Goal: Book appointment/travel/reservation

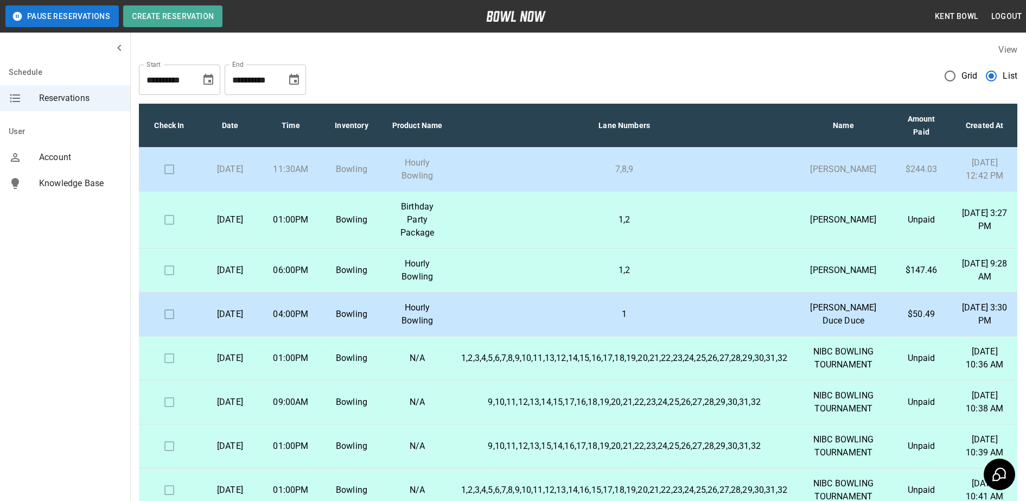
click at [461, 173] on td "7,8,9" at bounding box center [624, 170] width 343 height 44
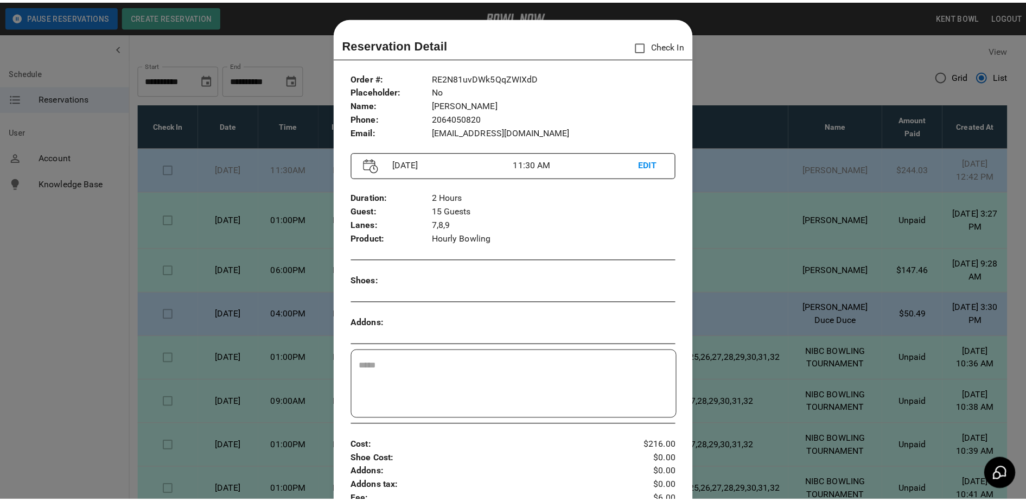
scroll to position [17, 0]
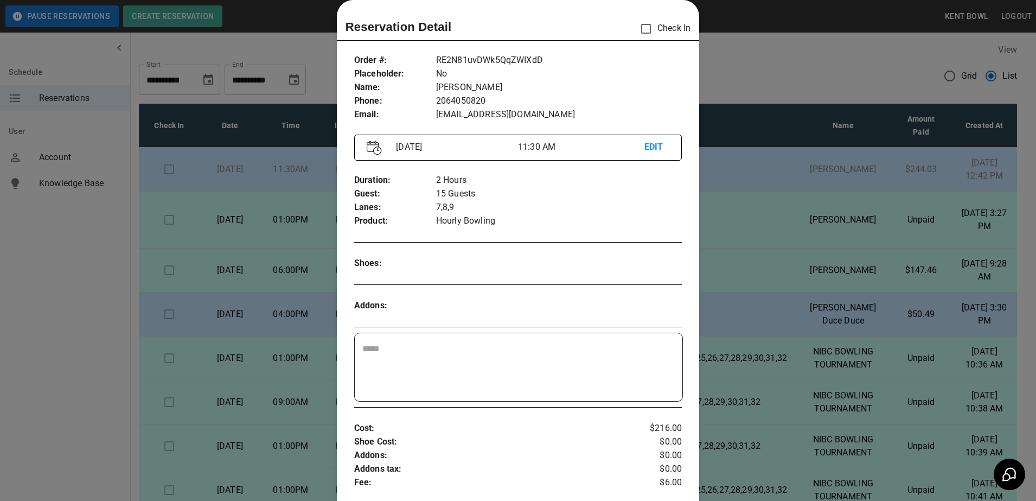
click at [54, 332] on div at bounding box center [518, 250] width 1036 height 501
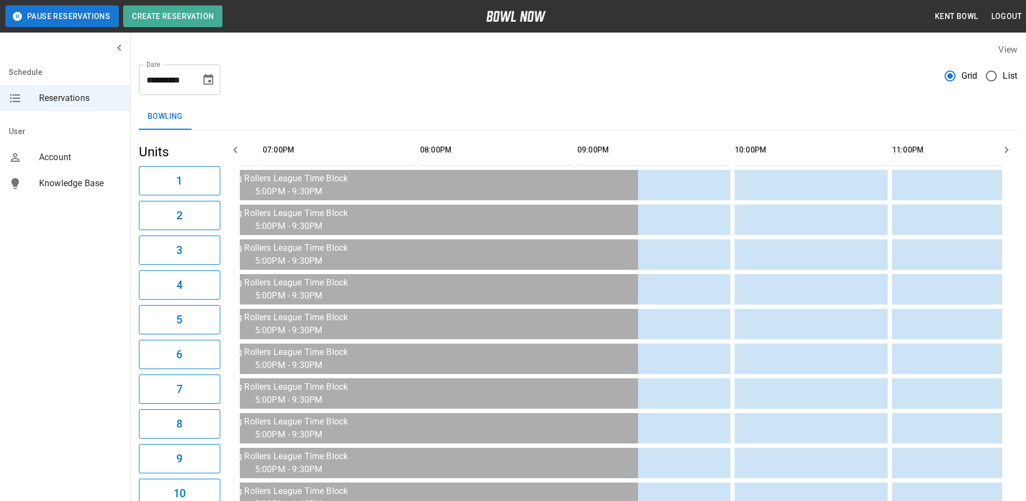
scroll to position [0, 1603]
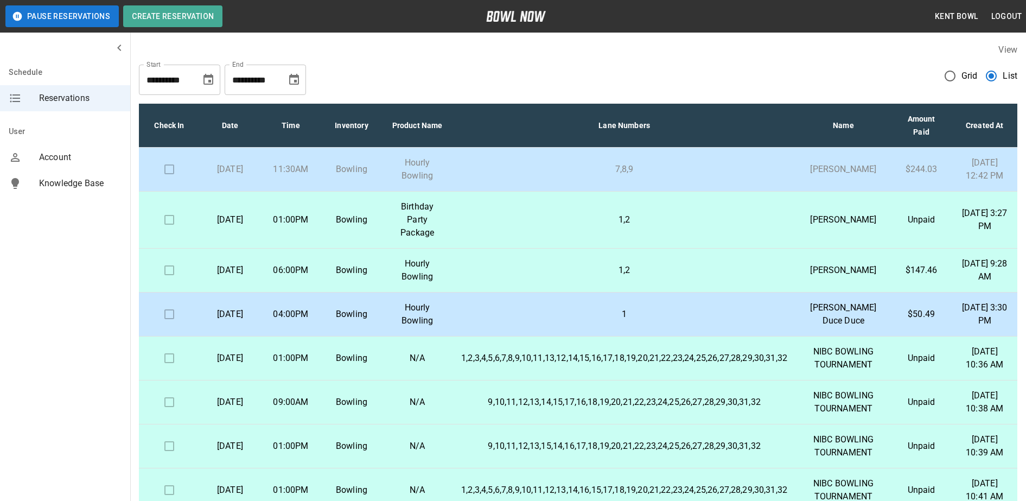
click at [487, 165] on td "7,8,9" at bounding box center [624, 170] width 343 height 44
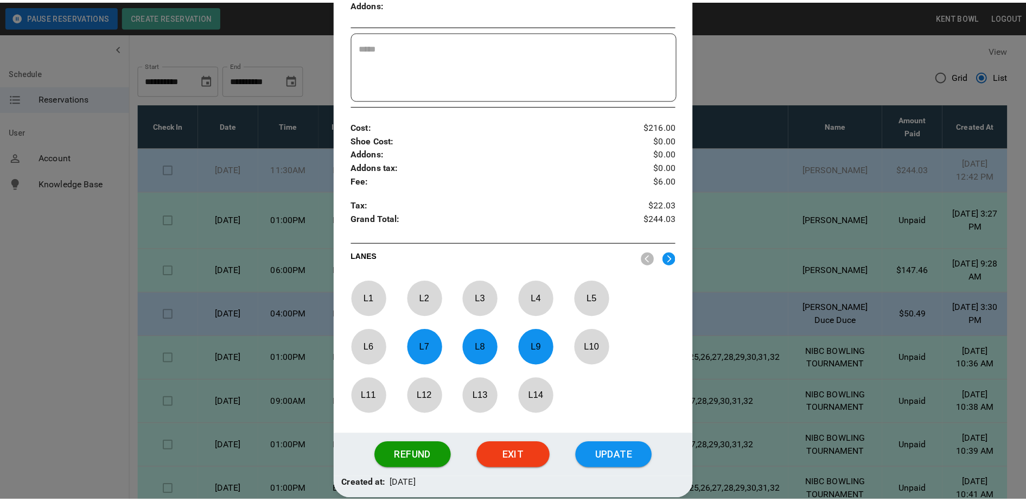
scroll to position [323, 0]
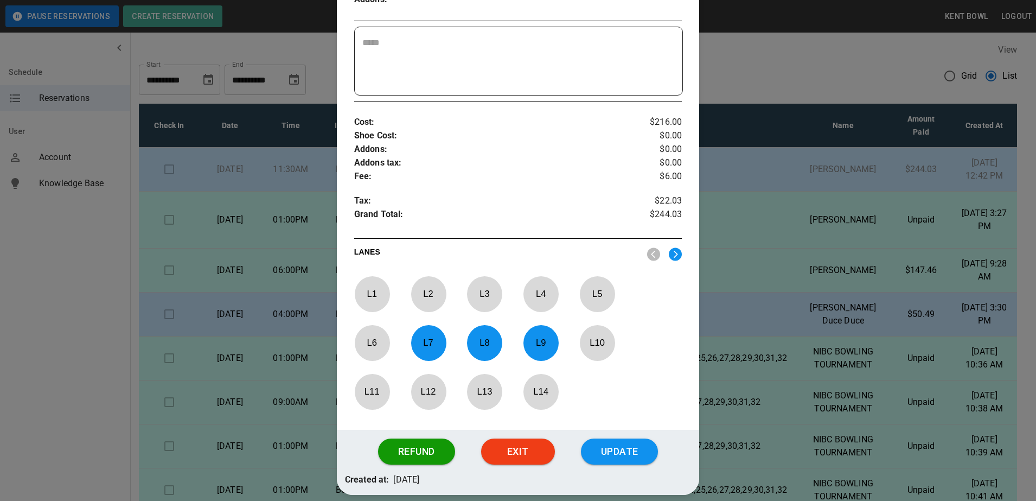
click at [625, 448] on button "Update" at bounding box center [619, 451] width 77 height 26
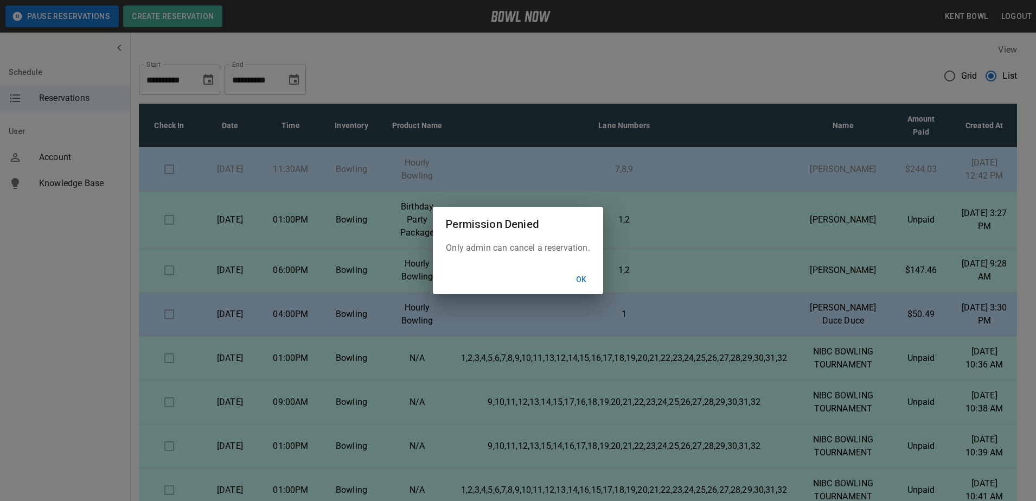
click at [590, 282] on button "Ok" at bounding box center [581, 280] width 35 height 20
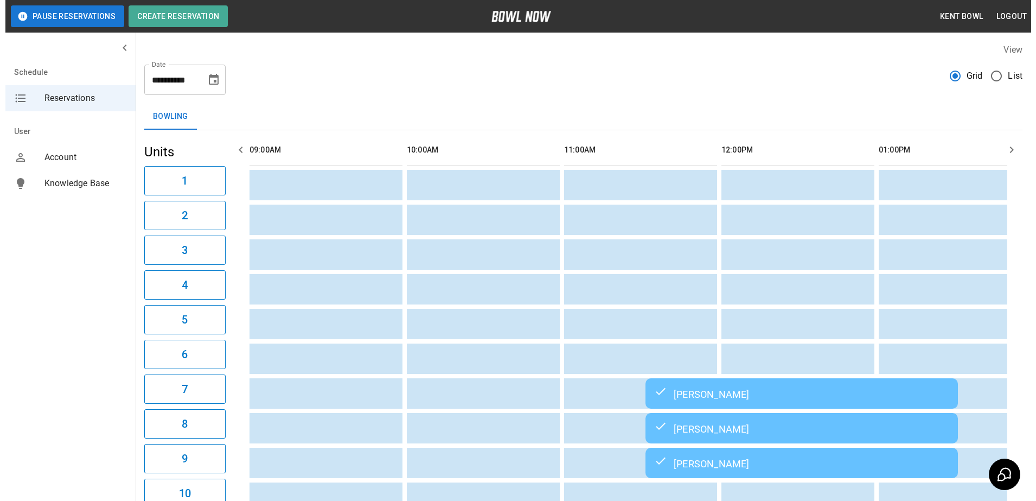
scroll to position [0, 1101]
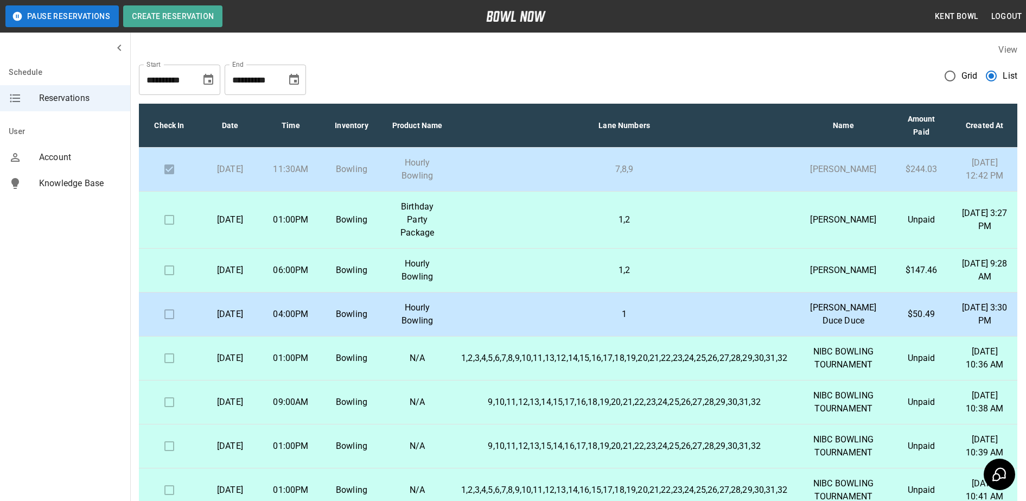
click at [379, 234] on td "Bowling" at bounding box center [351, 220] width 61 height 57
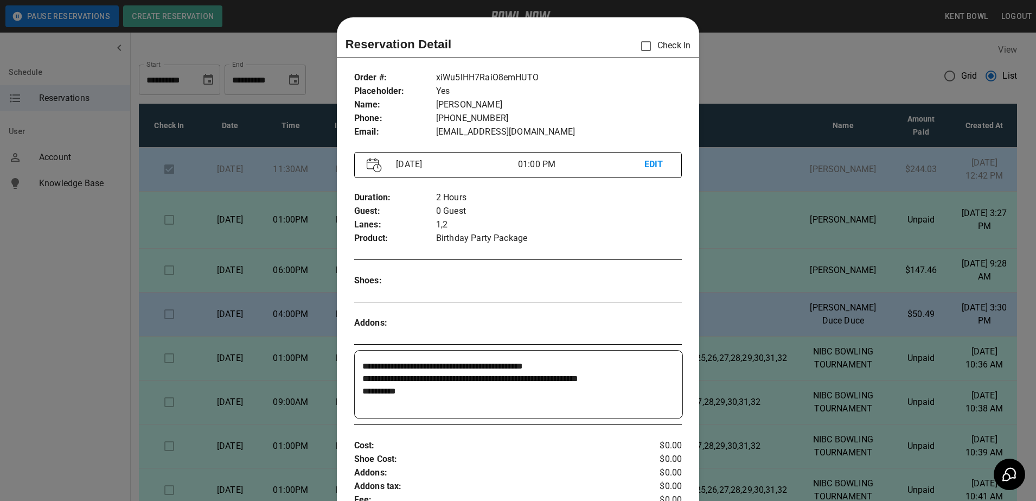
scroll to position [17, 0]
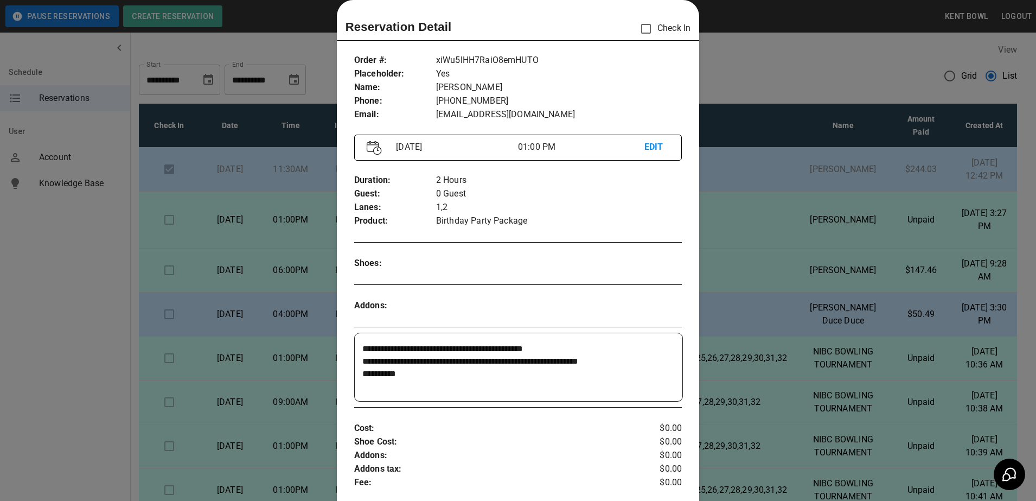
click at [40, 284] on div at bounding box center [518, 250] width 1036 height 501
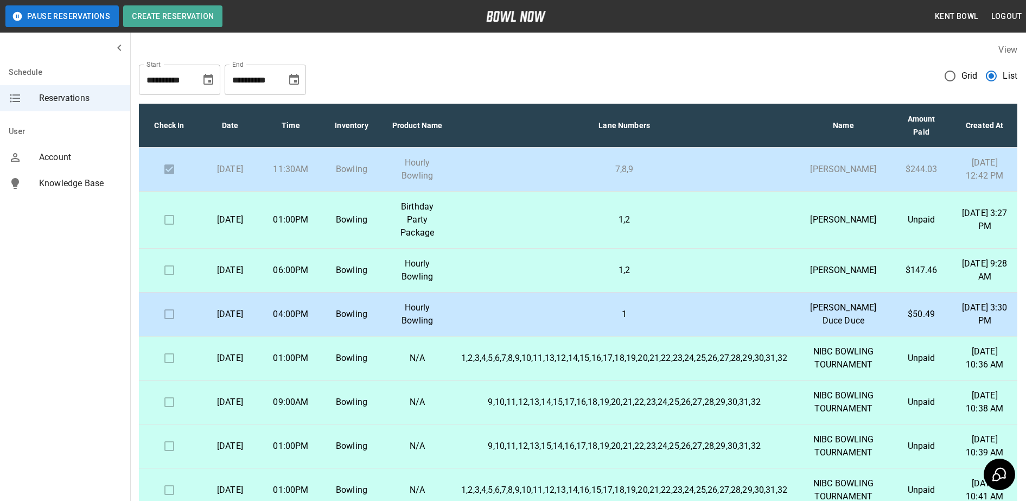
click at [313, 277] on p "06:00PM" at bounding box center [290, 270] width 43 height 13
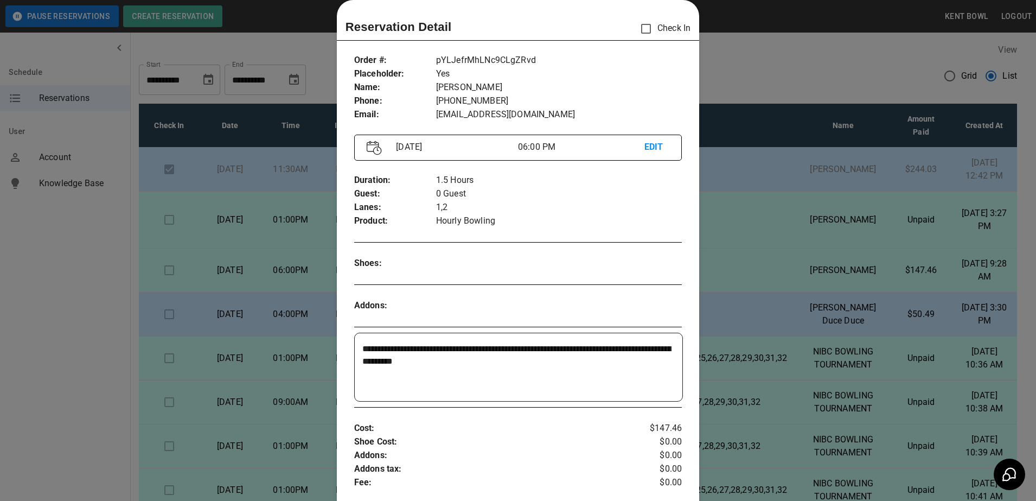
click at [40, 277] on div at bounding box center [518, 250] width 1036 height 501
